Goal: Communication & Community: Ask a question

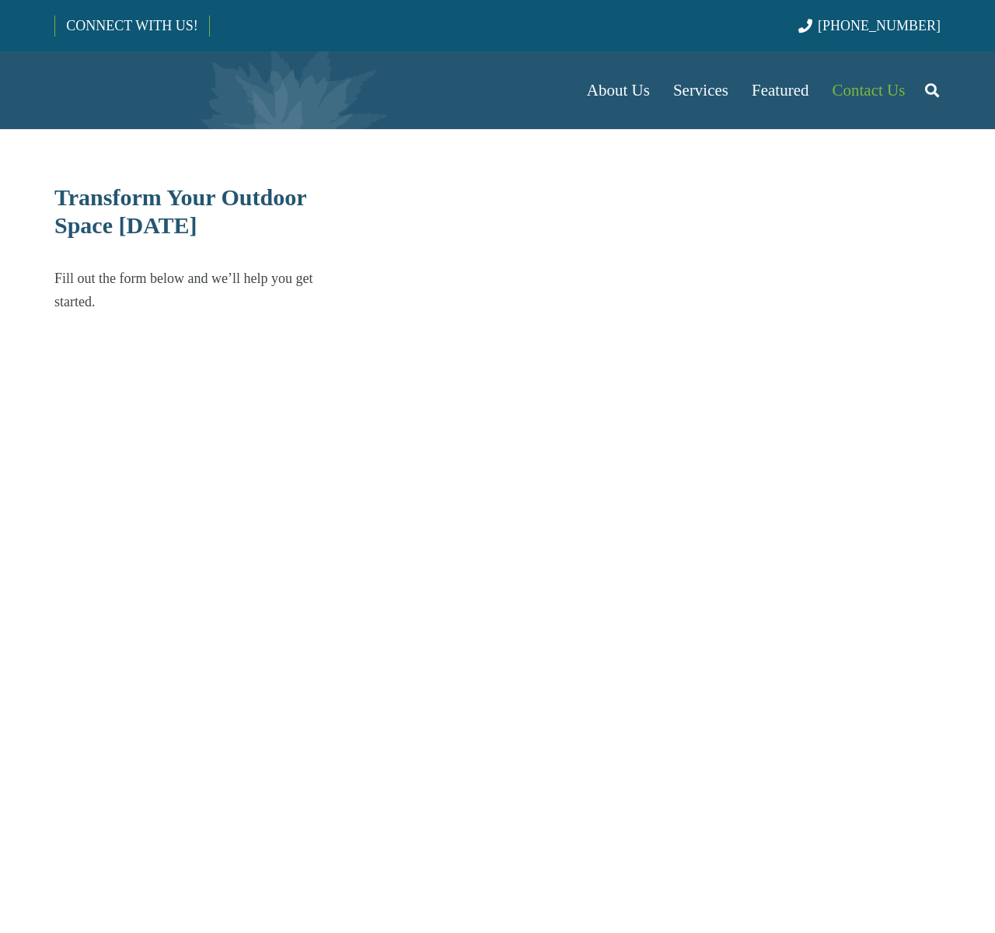
select select "******"
